Goal: Task Accomplishment & Management: Manage account settings

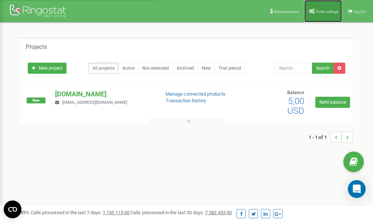
click at [321, 14] on link "Profile settings" at bounding box center [324, 11] width 38 height 22
